Goal: Register for event/course

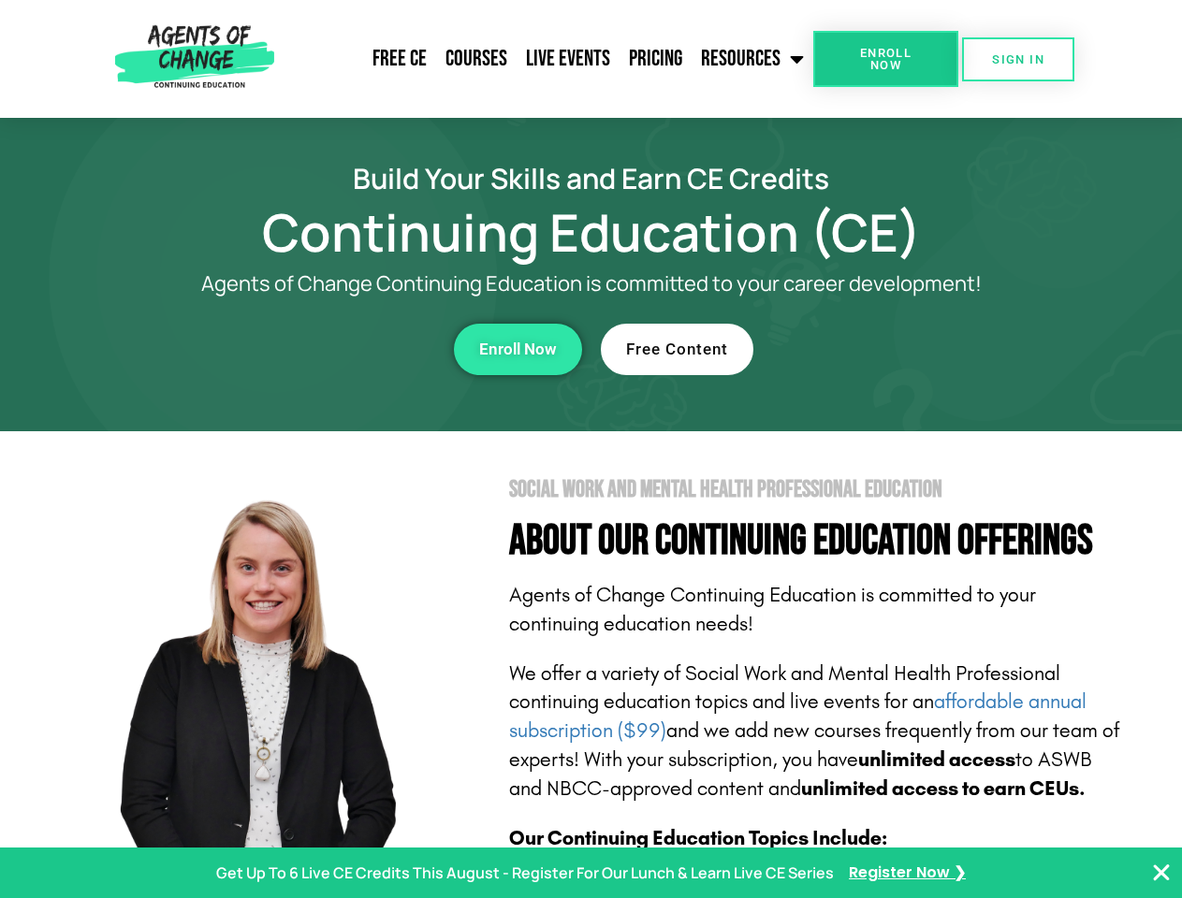
click at [591, 449] on section "Social Work and Mental Health Professional Education About Our Continuing Educa…" at bounding box center [591, 824] width 1182 height 786
click at [885, 59] on span "Enroll Now" at bounding box center [885, 59] width 85 height 24
click at [1018, 59] on span "SIGN IN" at bounding box center [1018, 59] width 52 height 12
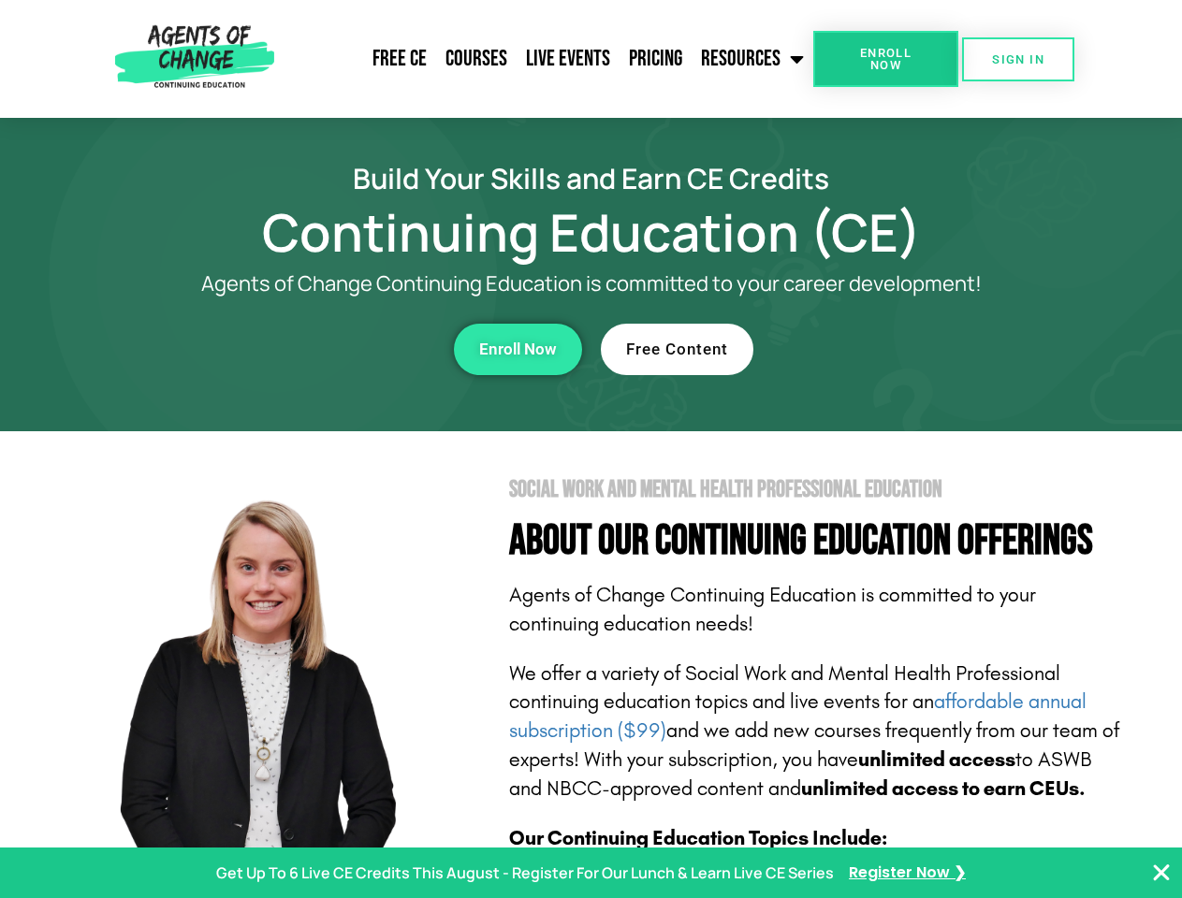
click at [325, 349] on div "Enroll Now" at bounding box center [324, 349] width 515 height 51
click at [518, 349] on span "Enroll Now" at bounding box center [518, 350] width 78 height 16
